Goal: Task Accomplishment & Management: Manage account settings

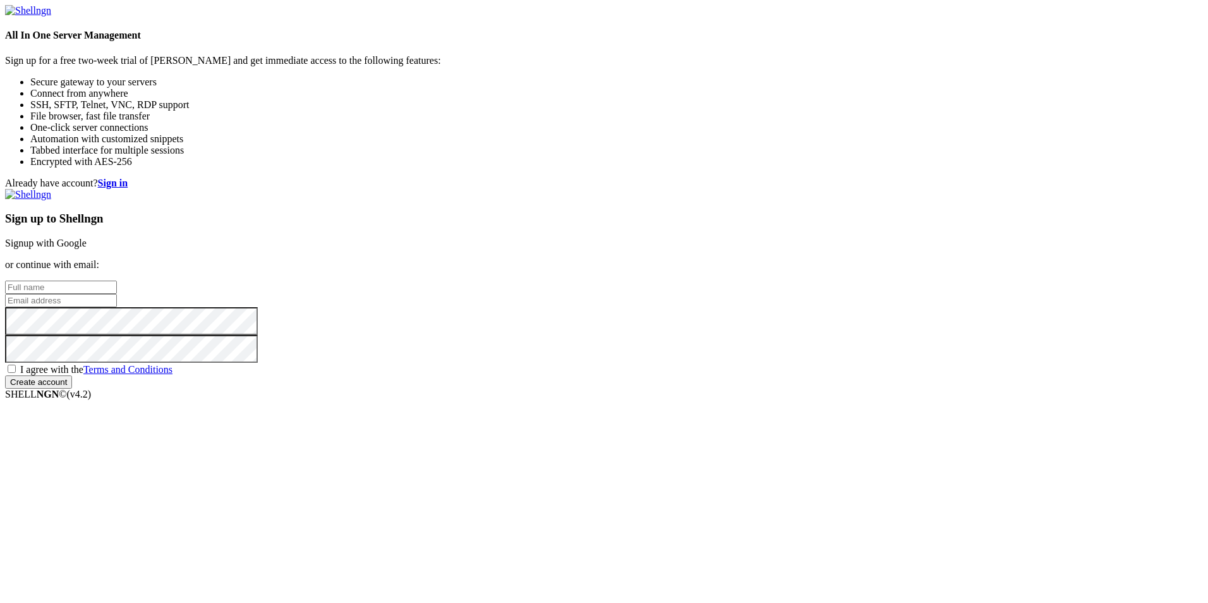
click at [117, 281] on input "text" at bounding box center [61, 287] width 112 height 13
type input "yudisney"
click at [117, 303] on input "email" at bounding box center [61, 300] width 112 height 13
click at [87, 238] on link "Signup with Google" at bounding box center [46, 243] width 82 height 11
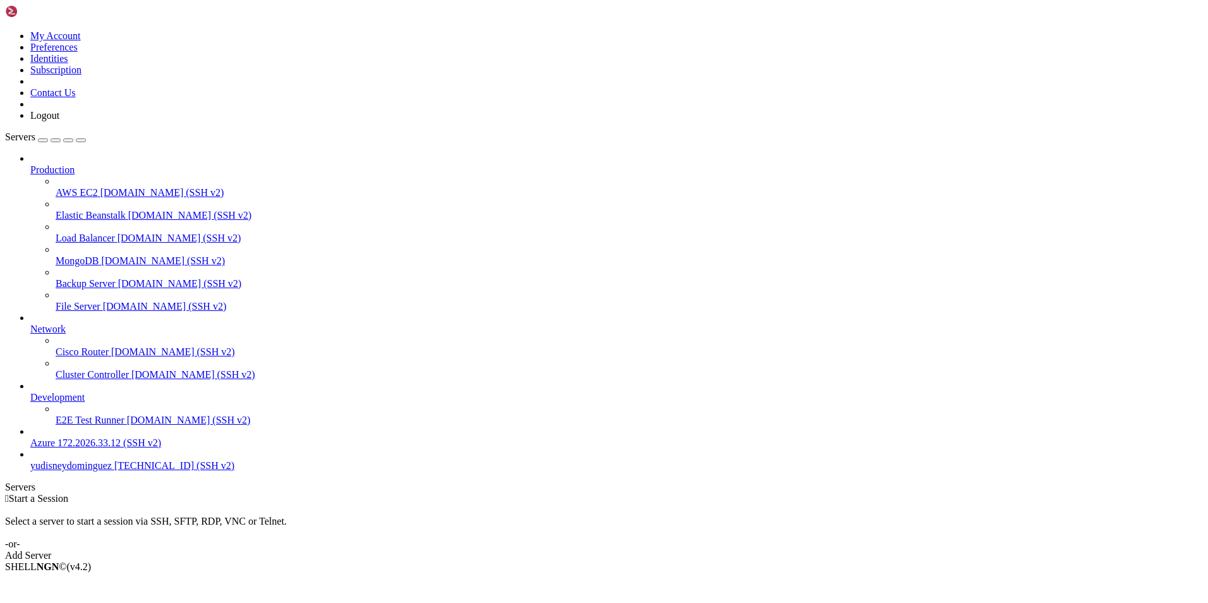
click at [705, 550] on div "Add Server" at bounding box center [604, 555] width 1198 height 11
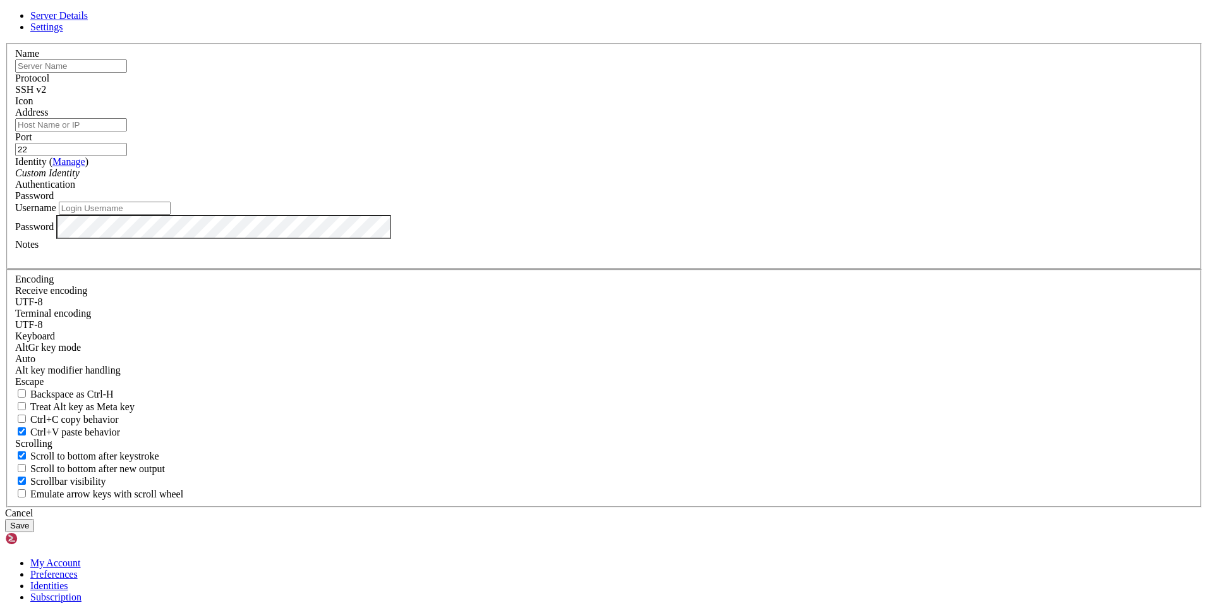
click at [127, 73] on input "text" at bounding box center [71, 65] width 112 height 13
type input "yudisney"
click at [127, 131] on input "Address" at bounding box center [71, 124] width 112 height 13
type input "[TECHNICAL_ID]"
click at [127, 73] on input "yudisney" at bounding box center [71, 65] width 112 height 13
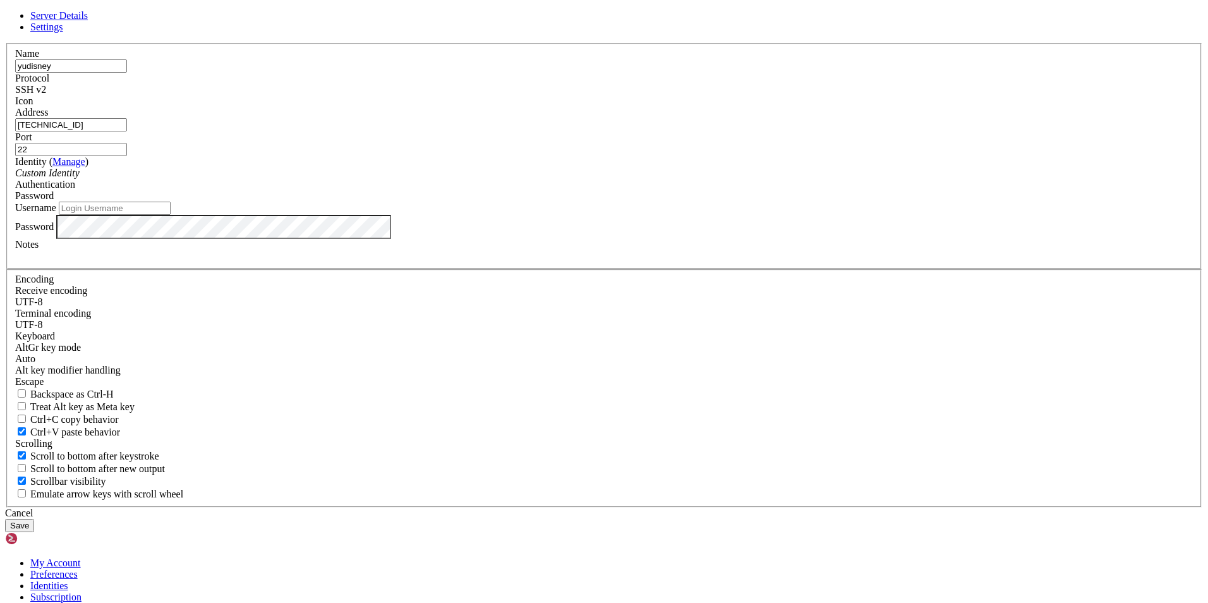
click at [171, 215] on input "Username" at bounding box center [115, 208] width 112 height 13
type input "yudisney2027"
click at [34, 519] on button "Save" at bounding box center [19, 525] width 29 height 13
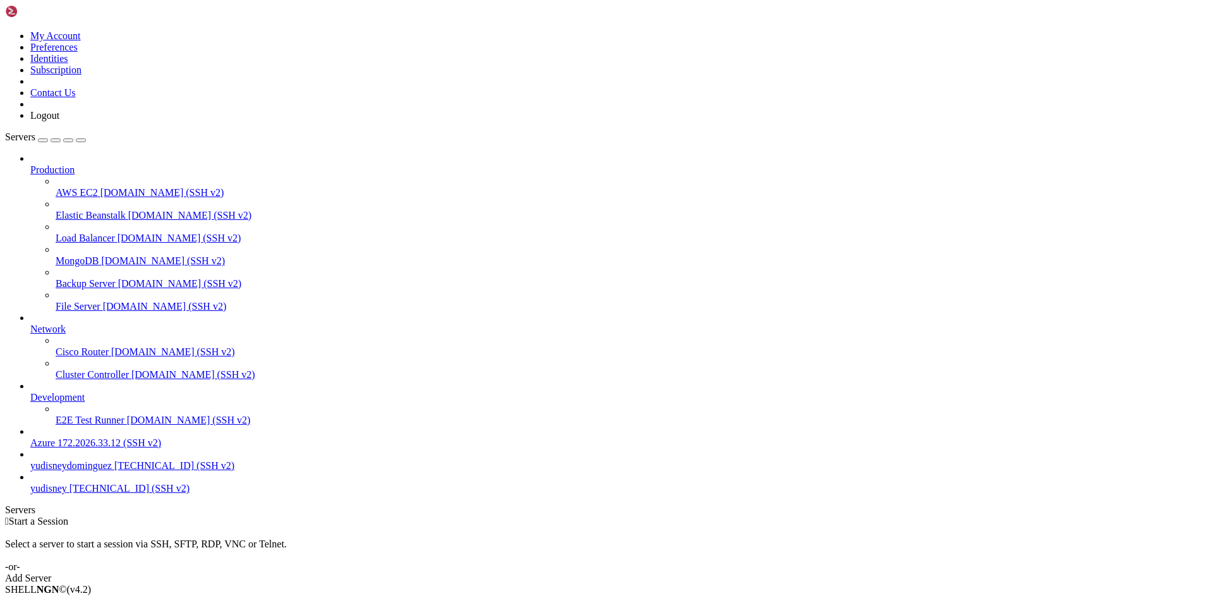
click at [69, 493] on span "[TECHNICAL_ID] (SSH v2)" at bounding box center [129, 488] width 120 height 11
click at [67, 493] on span "yudisney" at bounding box center [48, 488] width 37 height 11
click at [30, 494] on link "yudisney [TECHNICAL_ID] (SSH v2)" at bounding box center [616, 488] width 1173 height 11
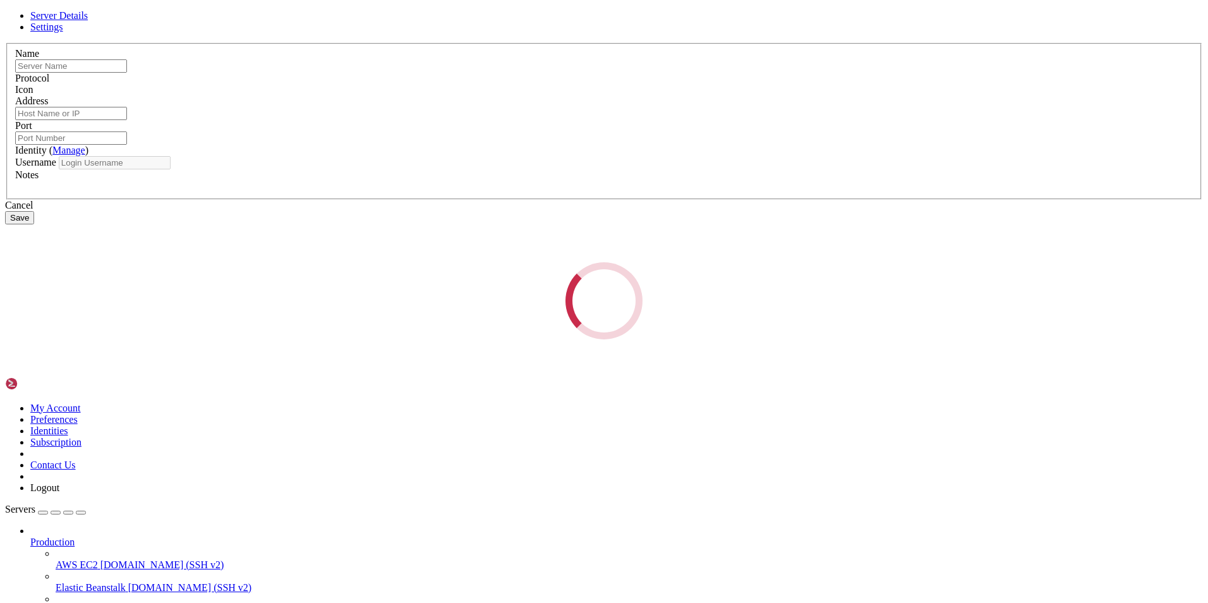
type input "yudisney"
type input "[TECHNICAL_ID]"
type input "22"
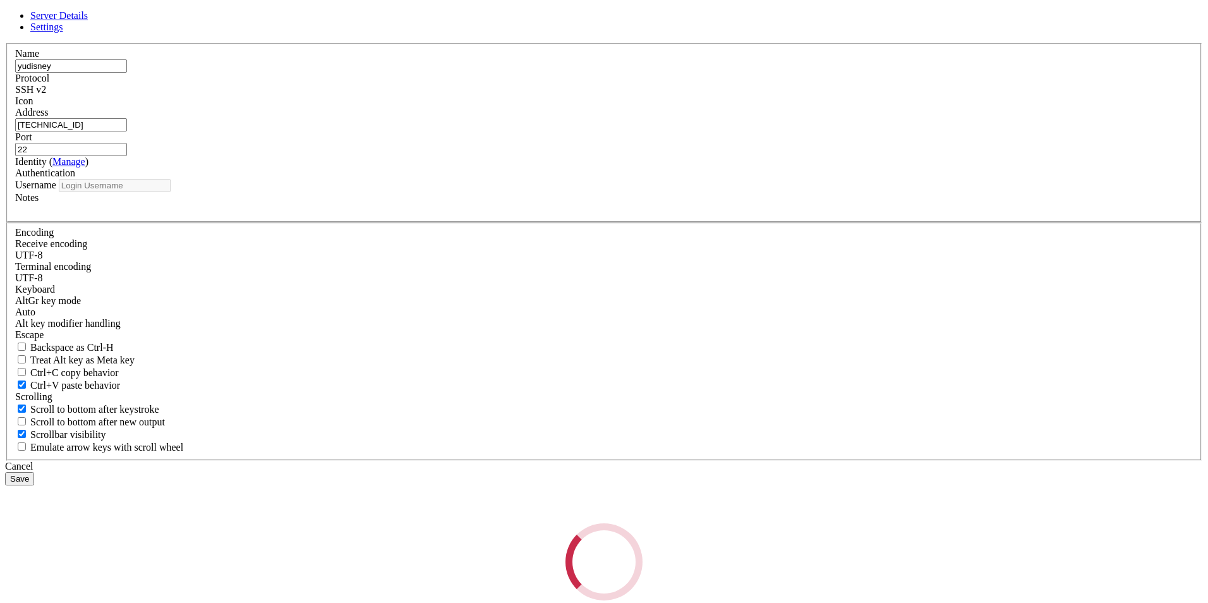
type input "yudisney2027"
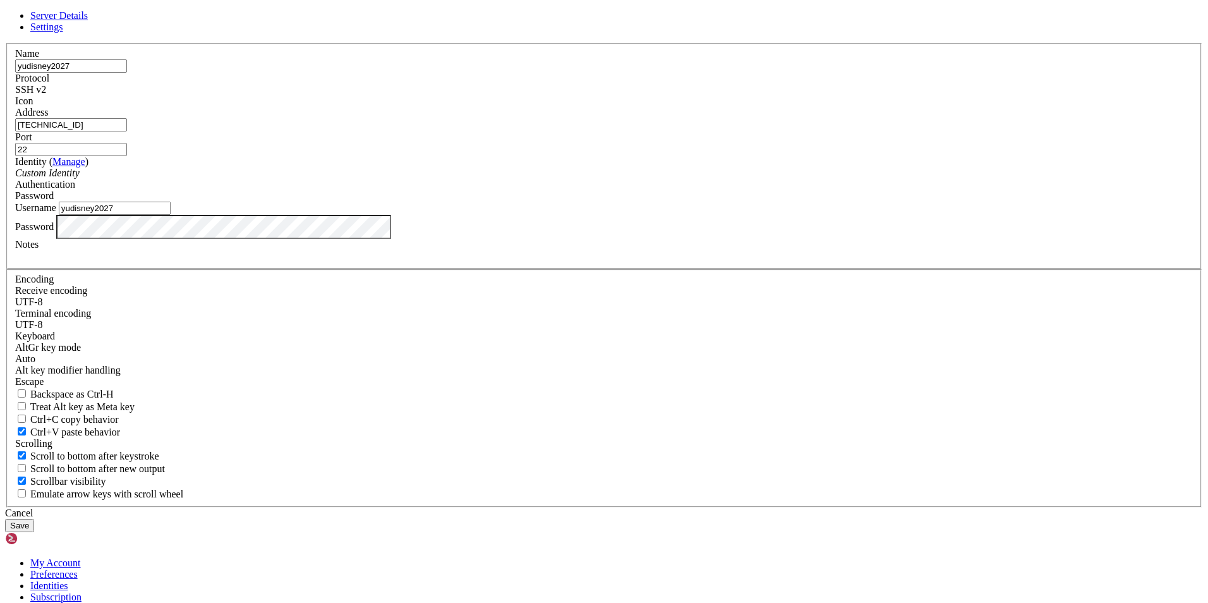
type input "yudisney2027"
click at [34, 519] on button "Save" at bounding box center [19, 525] width 29 height 13
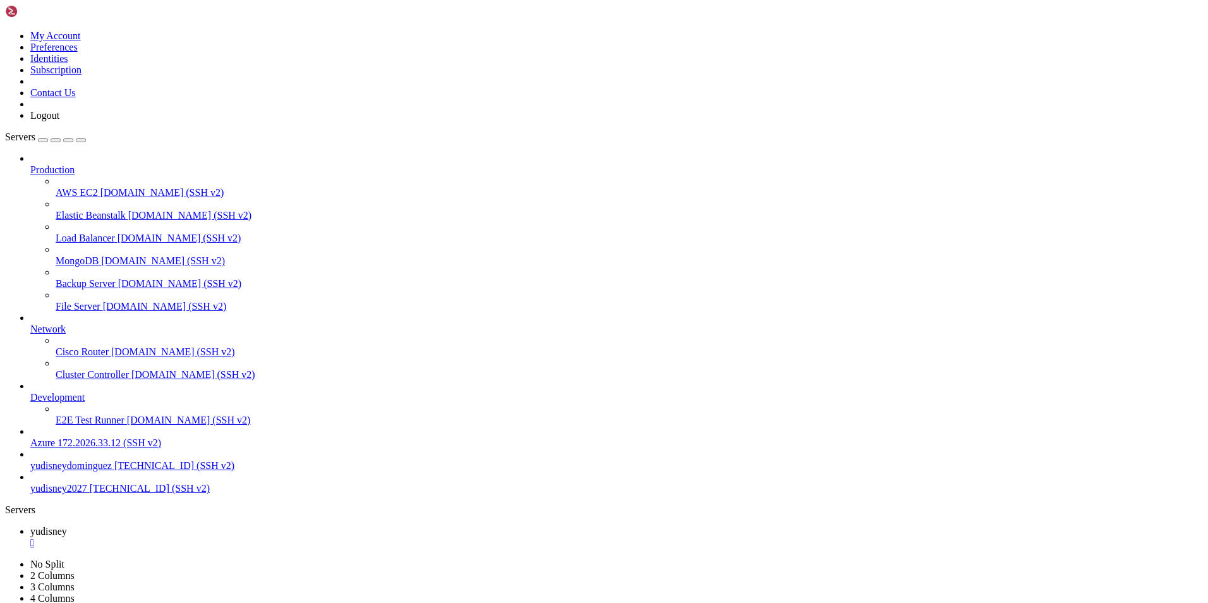
click at [90, 493] on span "[TECHNICAL_ID] (SSH v2)" at bounding box center [150, 488] width 120 height 11
click at [78, 12] on img at bounding box center [41, 11] width 73 height 13
click at [5, 30] on link at bounding box center [5, 30] width 0 height 0
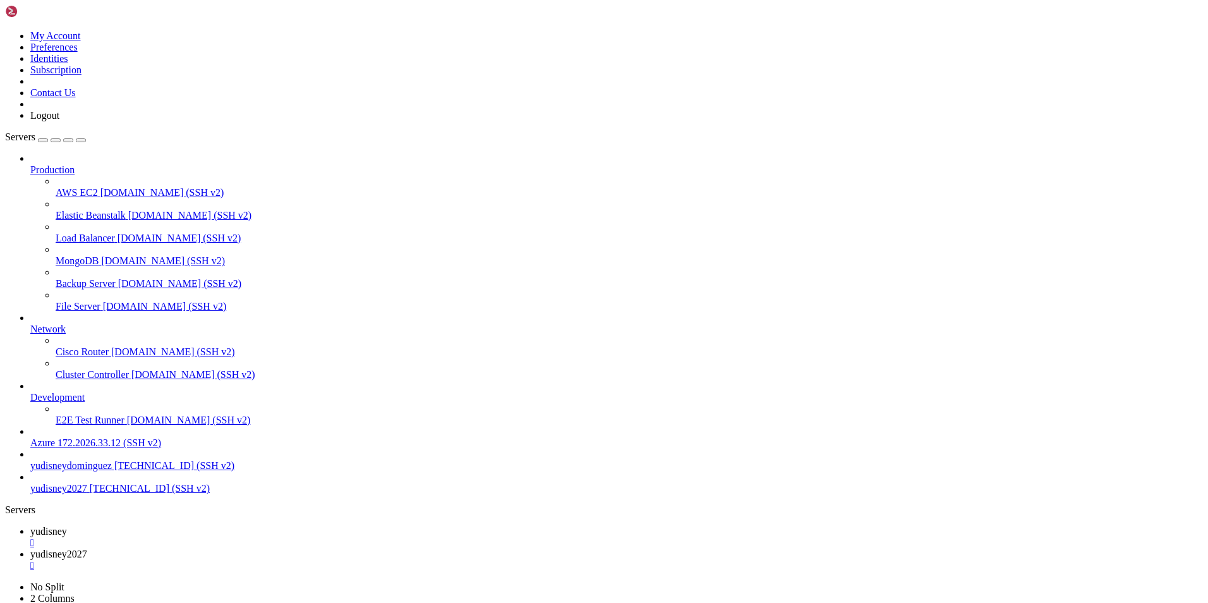
click at [5, 30] on link at bounding box center [5, 30] width 0 height 0
click at [30, 494] on div "Production AWS EC2 [DOMAIN_NAME] (SSH v2) Elastic Beanstalk [DOMAIN_NAME] (SSH …" at bounding box center [604, 323] width 1198 height 341
click at [30, 483] on icon at bounding box center [30, 483] width 0 height 0
drag, startPoint x: 320, startPoint y: 1365, endPoint x: 124, endPoint y: 1120, distance: 313.7
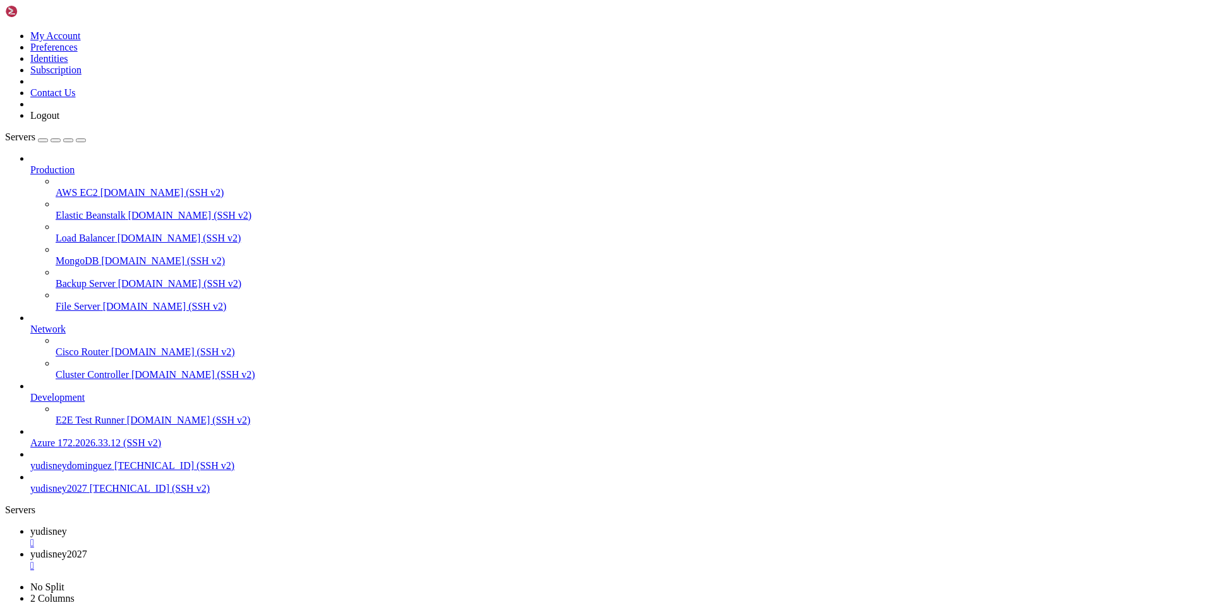
click at [52, 164] on span "Production" at bounding box center [52, 169] width 44 height 11
click at [51, 402] on span "Development" at bounding box center [57, 397] width 54 height 11
click at [50, 494] on div "Production AWS EC2 [DOMAIN_NAME] (SSH v2) Elastic Beanstalk [DOMAIN_NAME] (SSH …" at bounding box center [604, 323] width 1198 height 341
click at [56, 140] on div "button" at bounding box center [56, 140] width 0 height 0
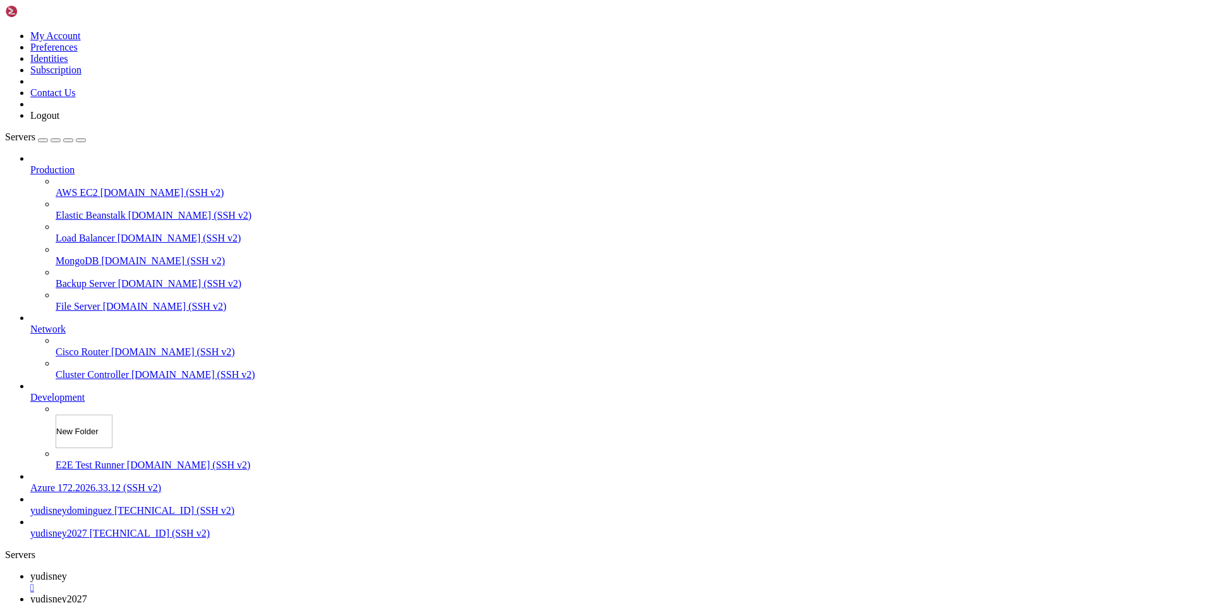
click at [101, 131] on div "Servers Production AWS EC2 [DOMAIN_NAME] (SSH v2) Elastic Beanstalk [DOMAIN_NAM…" at bounding box center [604, 335] width 1198 height 408
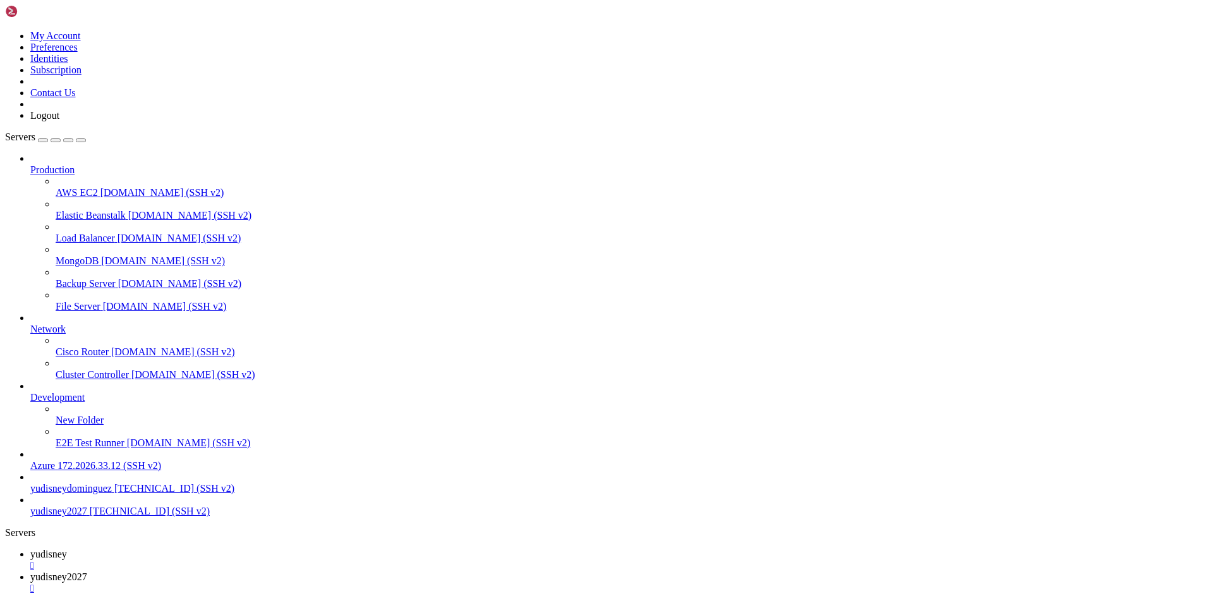
click at [37, 164] on link "Production" at bounding box center [616, 169] width 1173 height 11
click at [26, 131] on span "Servers" at bounding box center [20, 136] width 30 height 11
click at [43, 140] on div "button" at bounding box center [43, 140] width 0 height 0
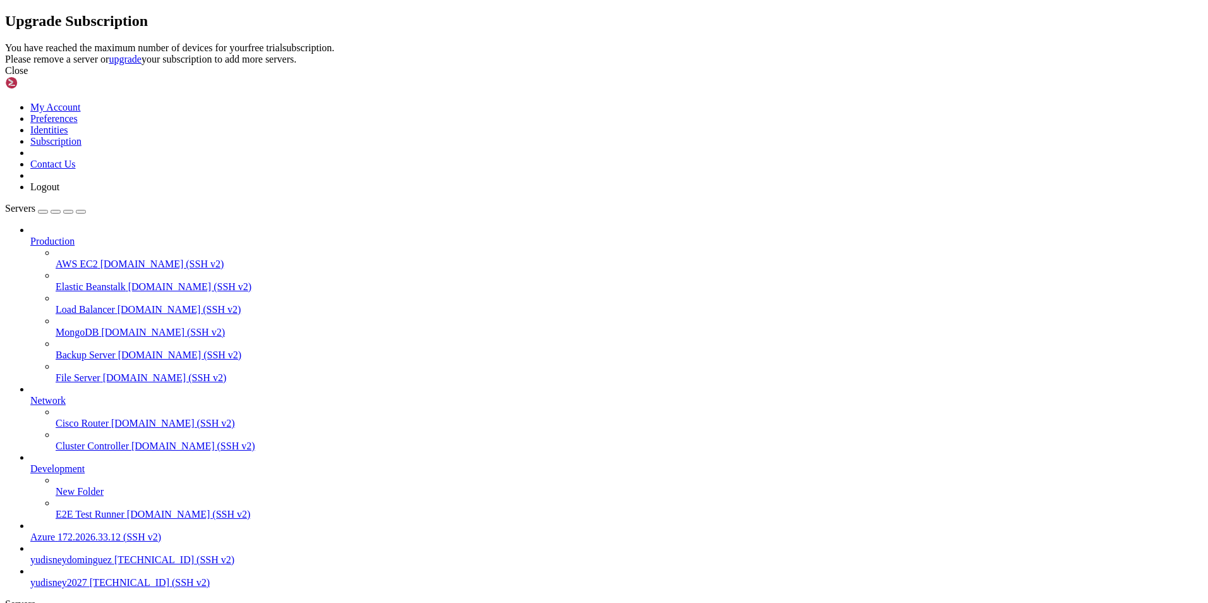
click at [745, 76] on div "Close" at bounding box center [604, 70] width 1198 height 11
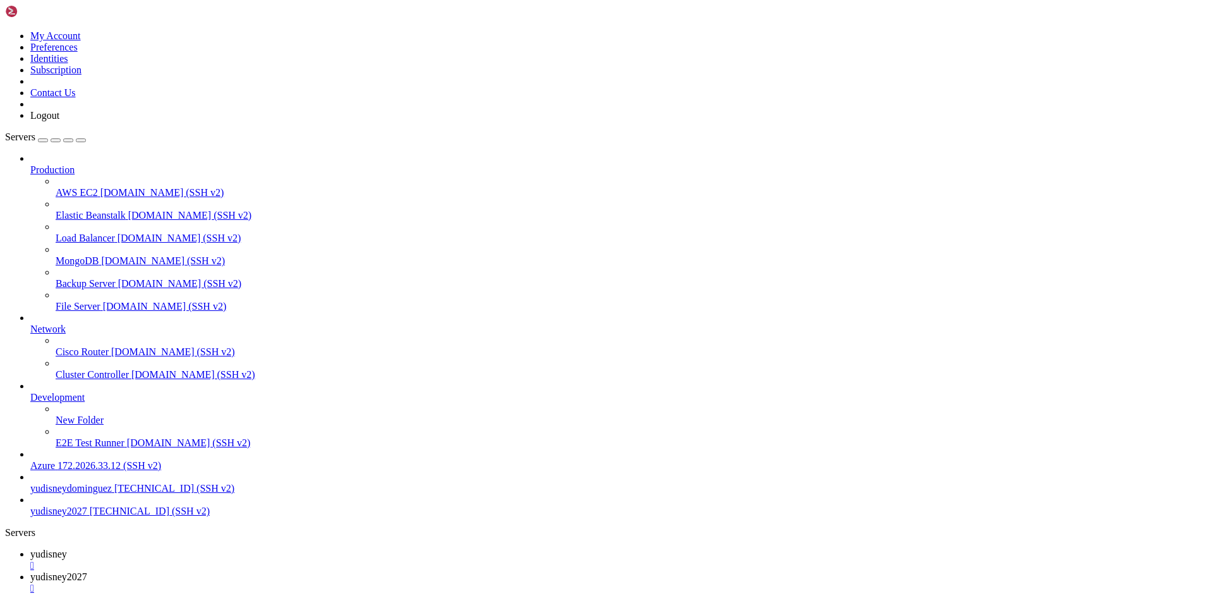
click at [333, 571] on link "yudisney2027 " at bounding box center [616, 582] width 1173 height 23
click at [325, 583] on div "" at bounding box center [616, 588] width 1173 height 11
click at [227, 560] on div "" at bounding box center [616, 565] width 1173 height 11
click at [693, 595] on link "Add Server" at bounding box center [604, 600] width 1198 height 11
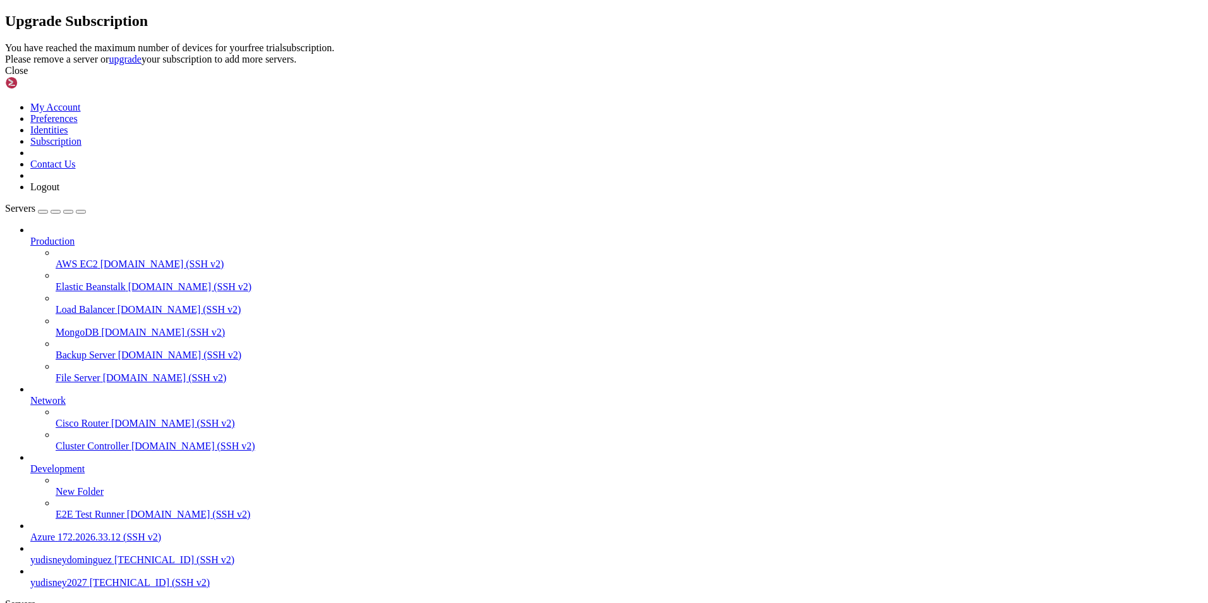
click at [745, 76] on div "Close" at bounding box center [604, 70] width 1198 height 11
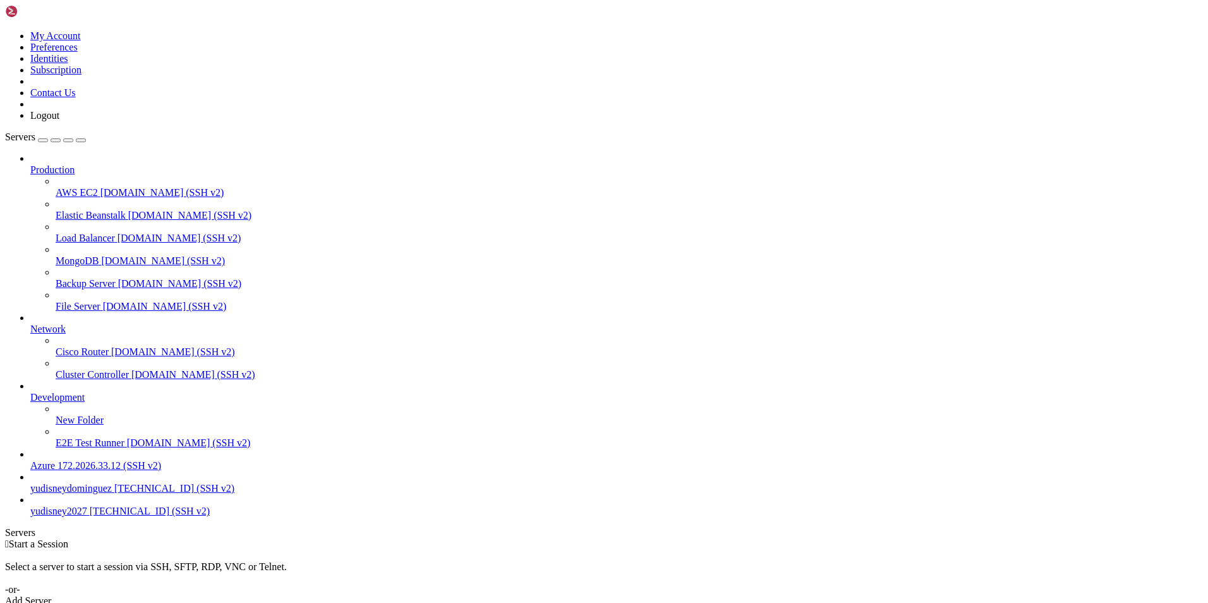
click at [671, 595] on link "Add Server" at bounding box center [604, 600] width 1198 height 11
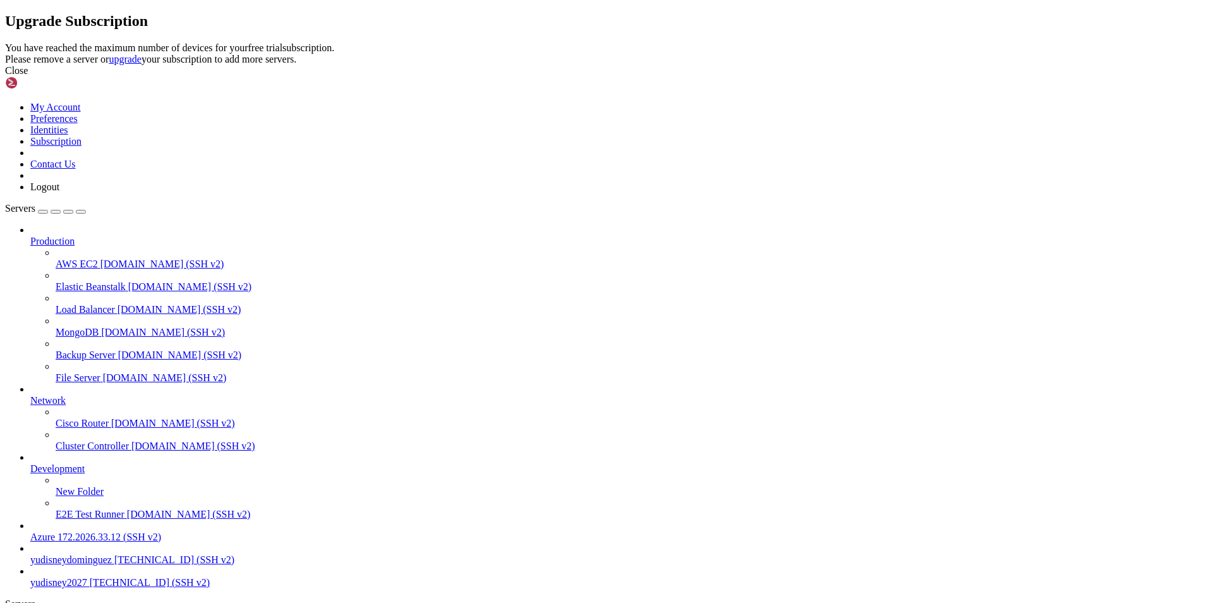
click at [742, 76] on div "Close" at bounding box center [604, 70] width 1198 height 11
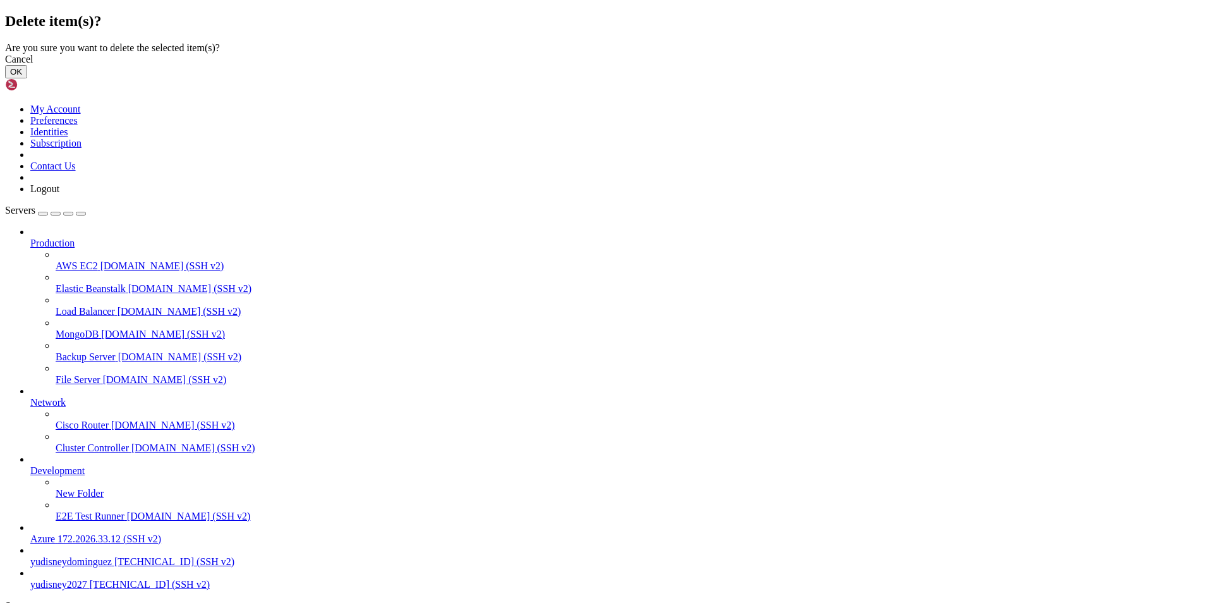
click at [27, 78] on button "OK" at bounding box center [16, 71] width 22 height 13
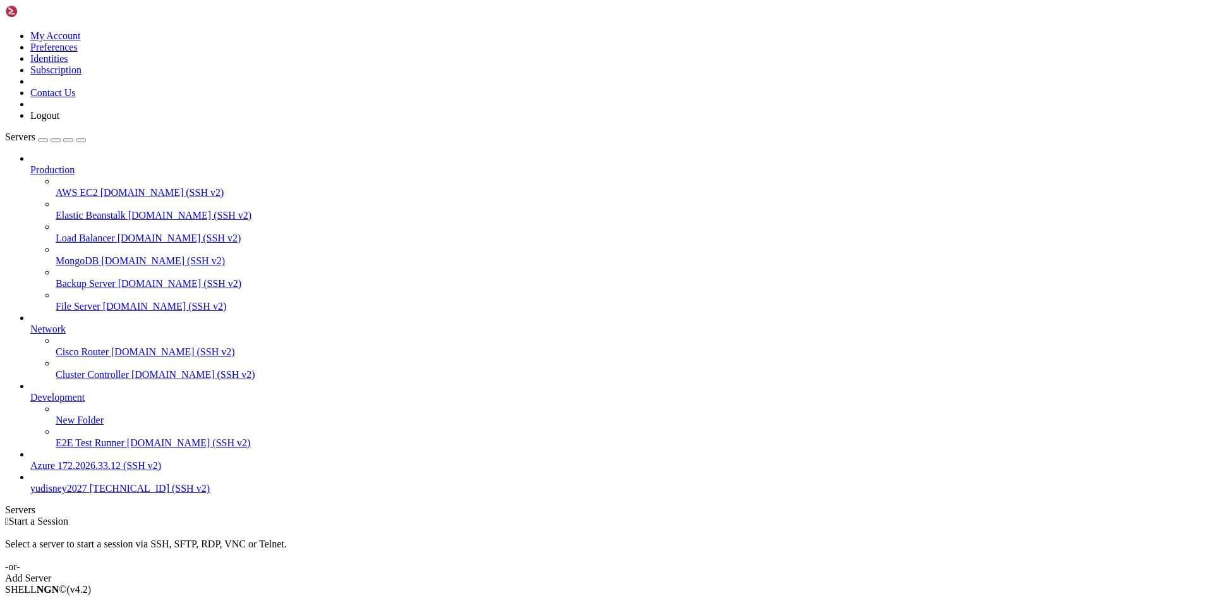
click at [685, 572] on link "Add Server" at bounding box center [604, 577] width 1198 height 11
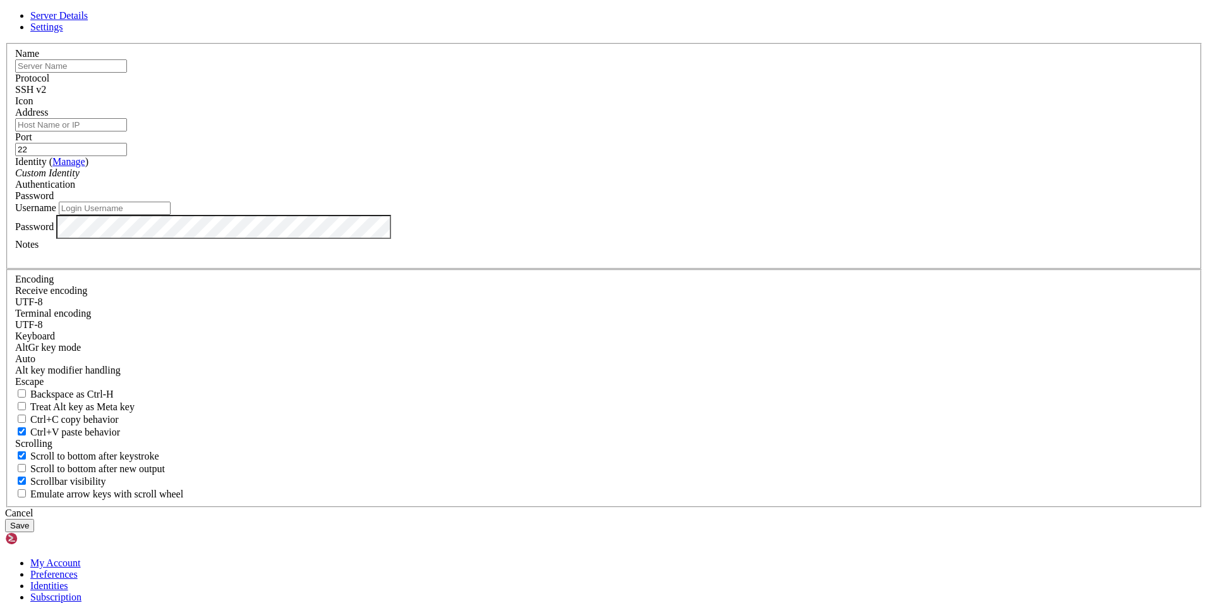
click at [127, 73] on input "text" at bounding box center [71, 65] width 112 height 13
type input "MV2"
click at [127, 131] on input "Address" at bounding box center [71, 124] width 112 height 13
type input "[TECHNICAL_ID]"
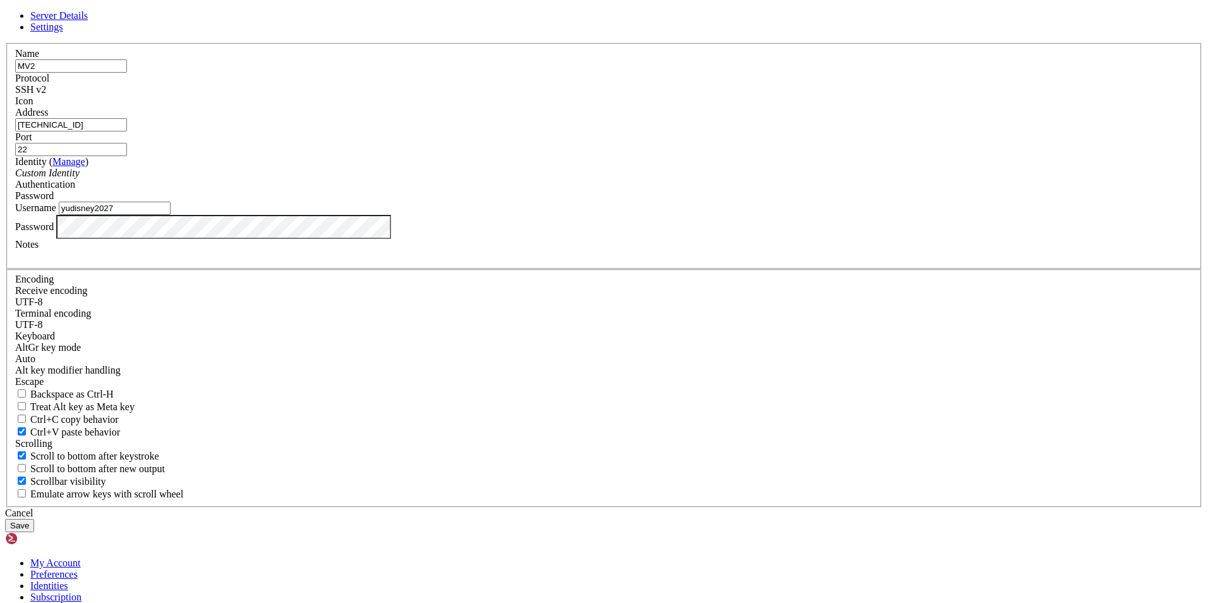
click at [171, 215] on input "yudisney2027" at bounding box center [115, 208] width 112 height 13
type input "y"
type input "MV2"
